Goal: Obtain resource: Download file/media

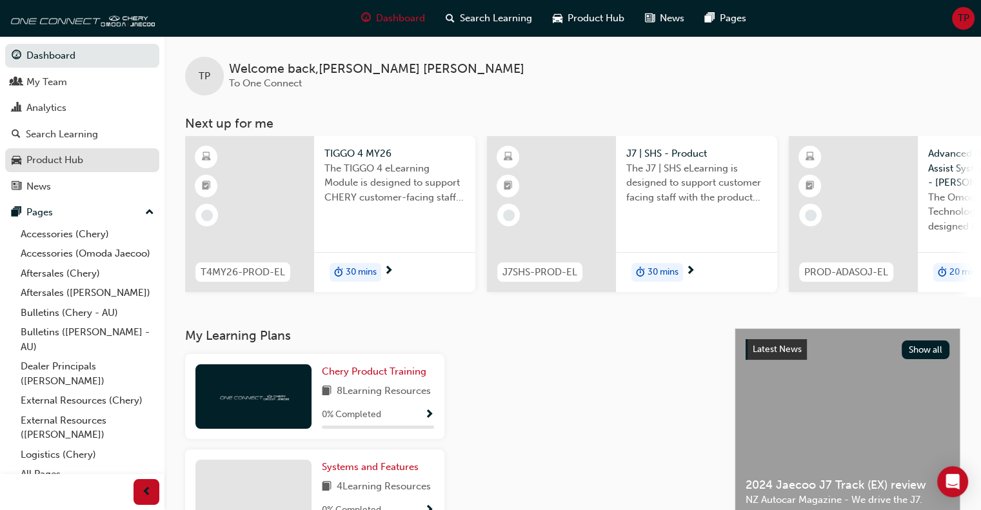
click at [64, 159] on div "Product Hub" at bounding box center [54, 160] width 57 height 15
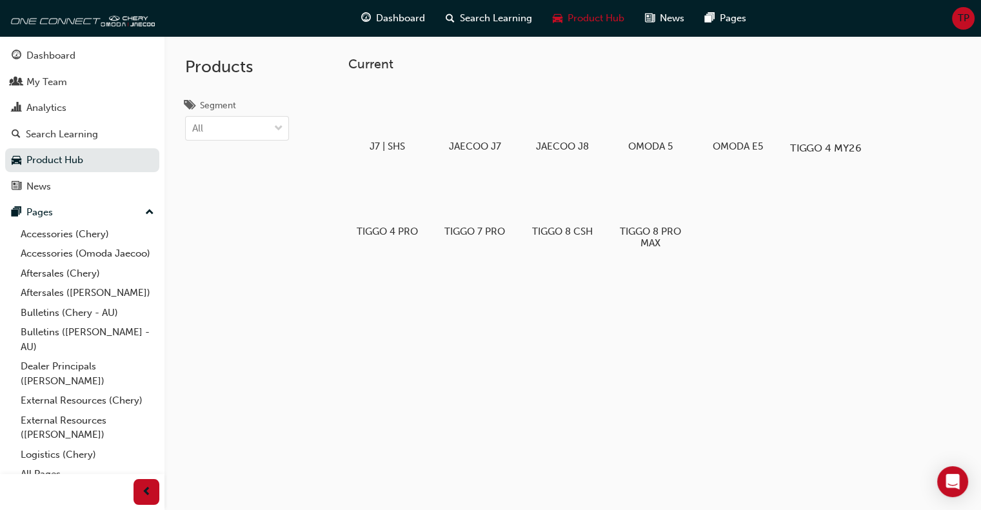
click at [828, 128] on div at bounding box center [826, 111] width 72 height 52
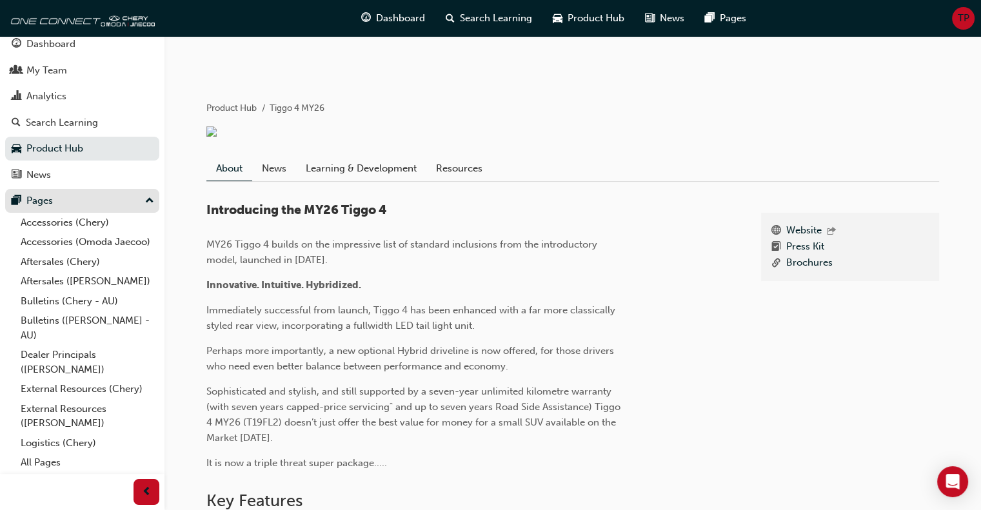
scroll to position [26, 0]
click at [61, 386] on link "External Resources (Chery)" at bounding box center [87, 389] width 144 height 20
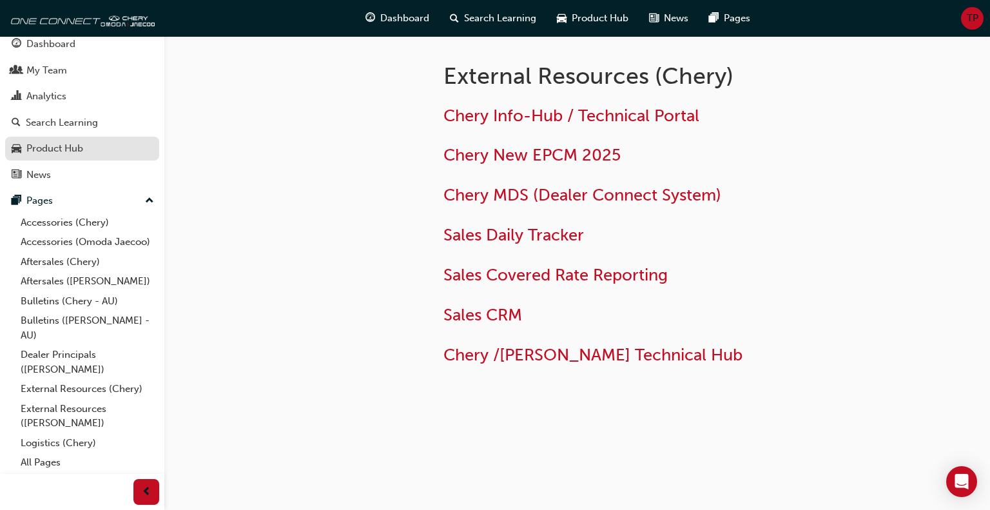
click at [37, 141] on div "Product Hub" at bounding box center [54, 148] width 57 height 15
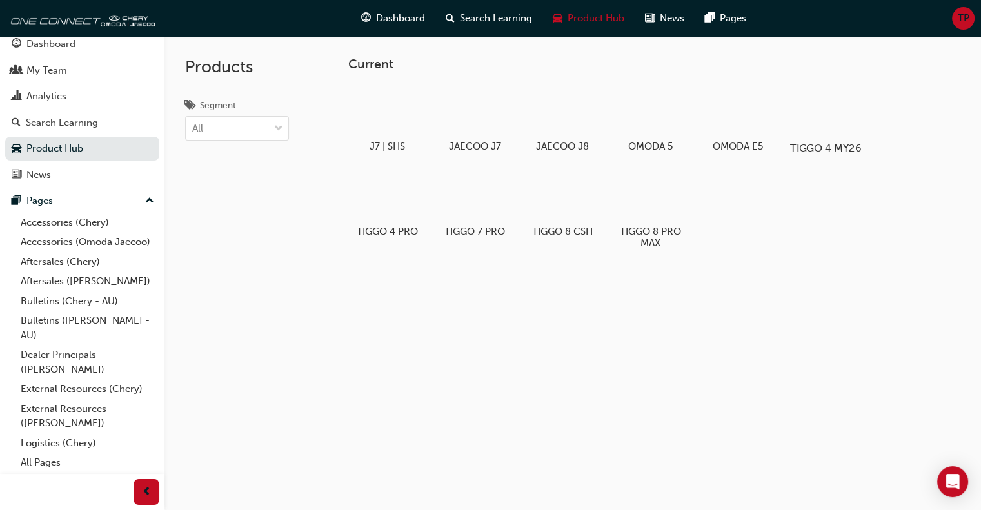
click at [819, 121] on div at bounding box center [826, 111] width 72 height 52
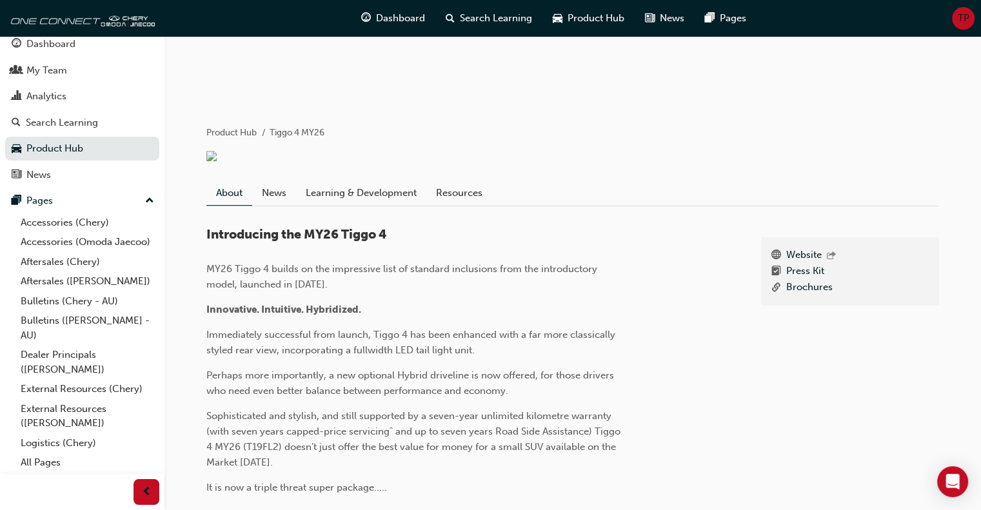
scroll to position [193, 0]
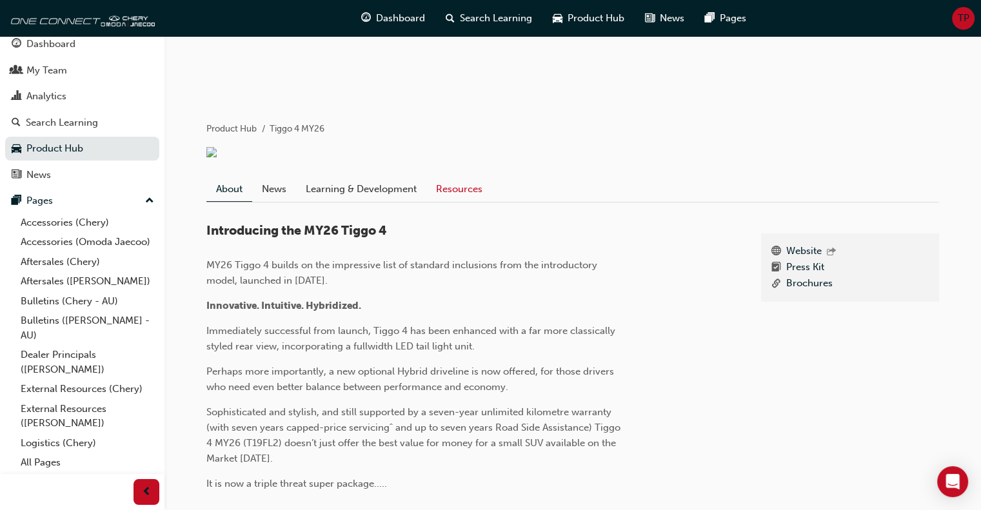
click at [464, 184] on link "Resources" at bounding box center [459, 189] width 66 height 24
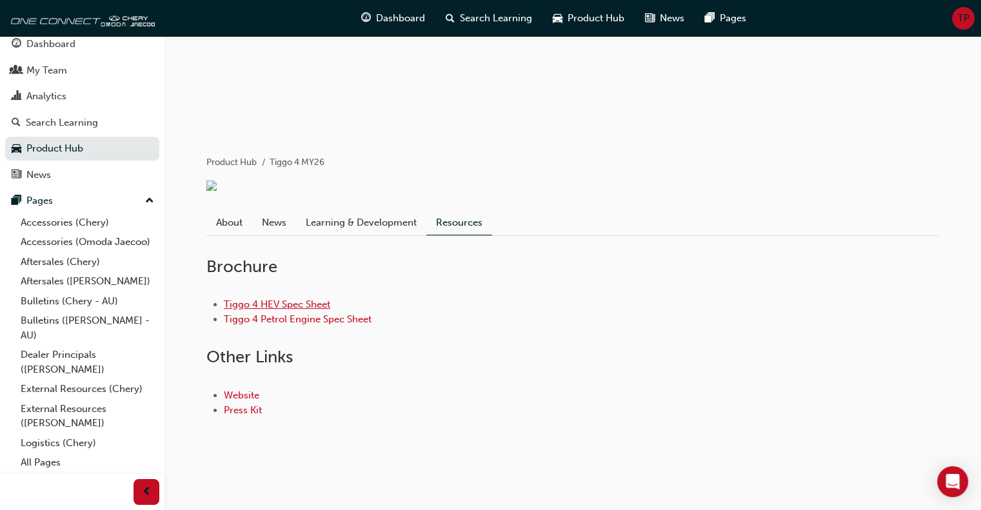
click at [272, 302] on link "Tiggo 4 HEV Spec Sheet" at bounding box center [277, 304] width 106 height 12
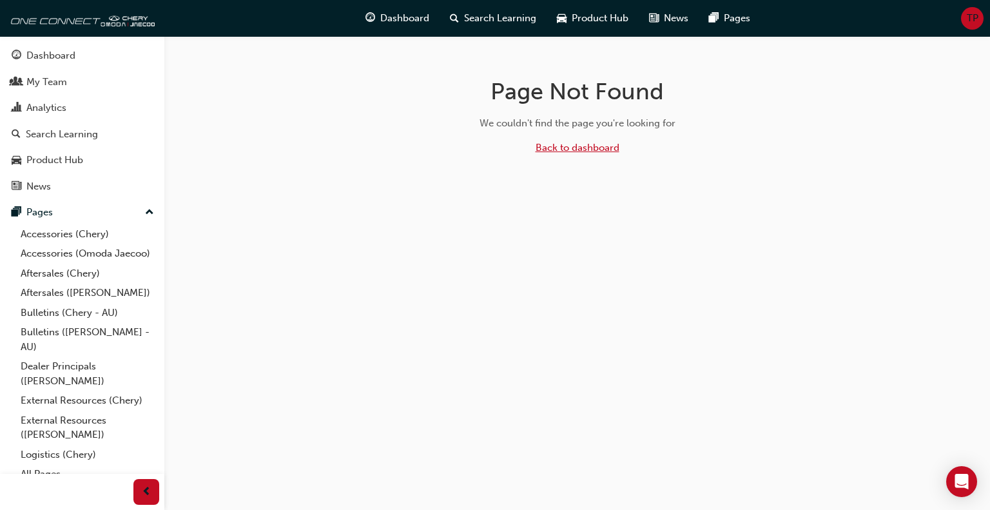
click at [565, 148] on link "Back to dashboard" at bounding box center [578, 148] width 84 height 12
